Goal: Task Accomplishment & Management: Use online tool/utility

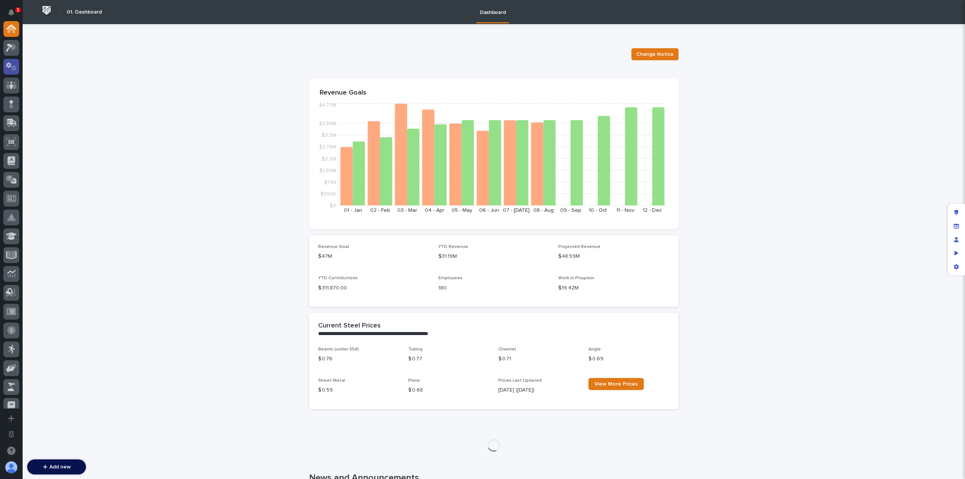
click at [15, 69] on icon at bounding box center [14, 67] width 6 height 5
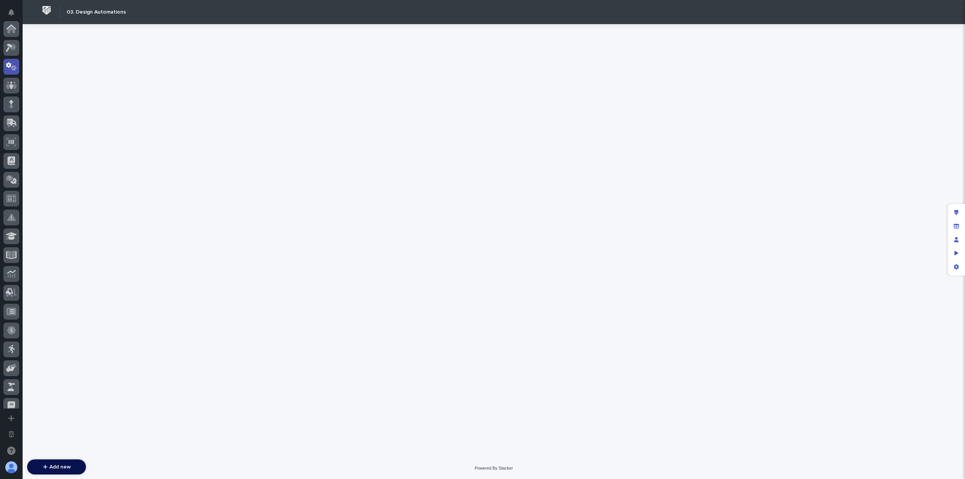
scroll to position [38, 0]
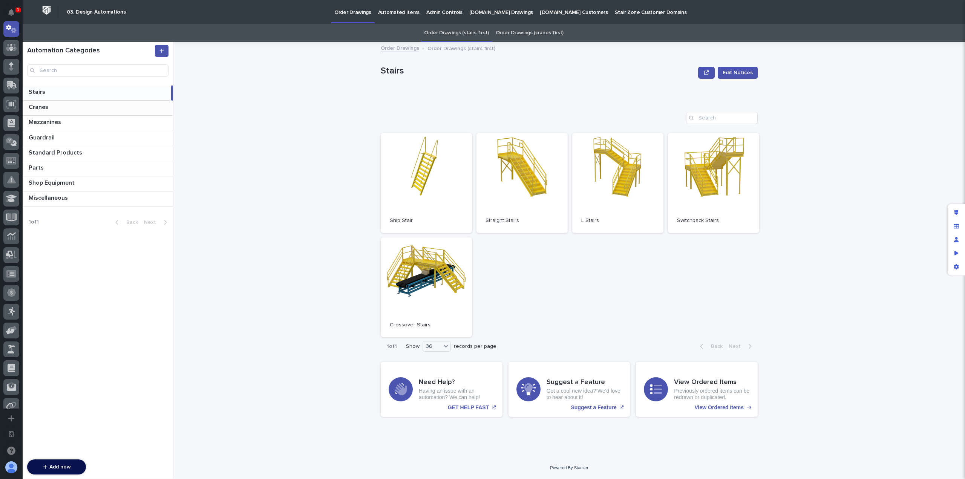
click at [99, 110] on p at bounding box center [99, 107] width 141 height 7
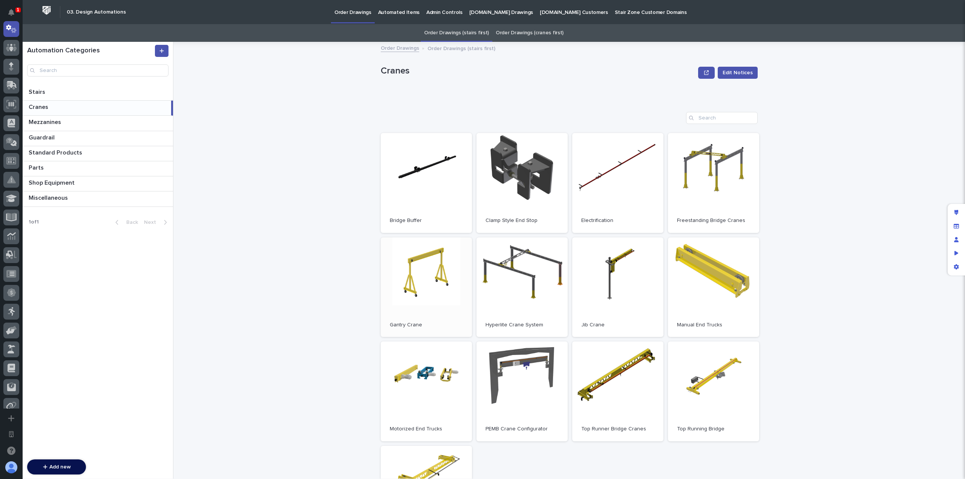
click at [406, 259] on link "Open" at bounding box center [426, 288] width 91 height 100
